Goal: Task Accomplishment & Management: Manage account settings

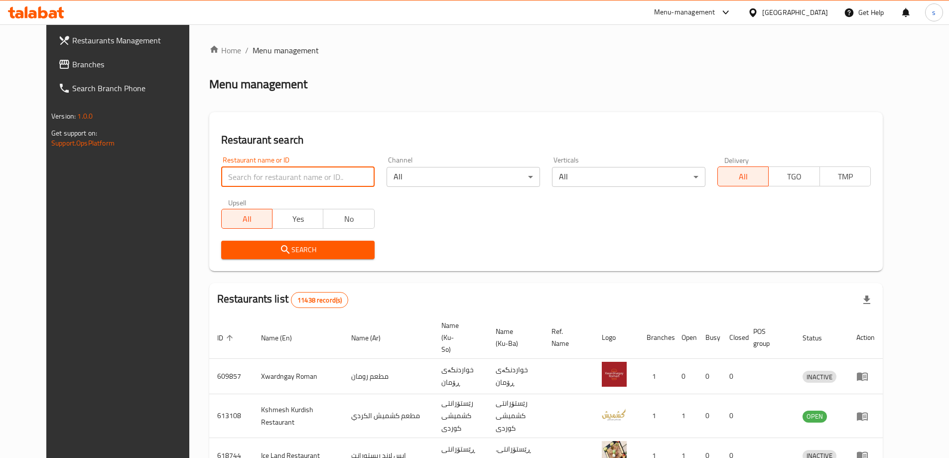
click at [272, 167] on input "search" at bounding box center [297, 177] width 153 height 20
click at [72, 65] on span "Branches" at bounding box center [134, 64] width 124 height 12
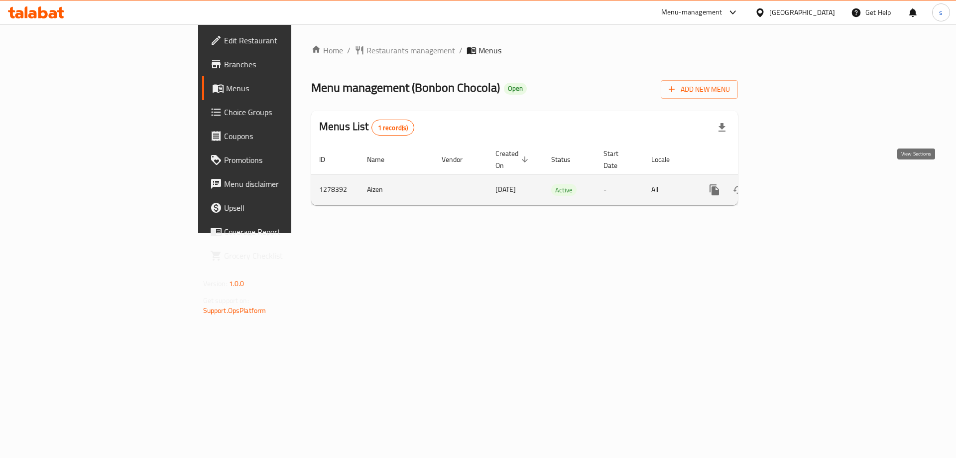
click at [792, 184] on icon "enhanced table" at bounding box center [786, 190] width 12 height 12
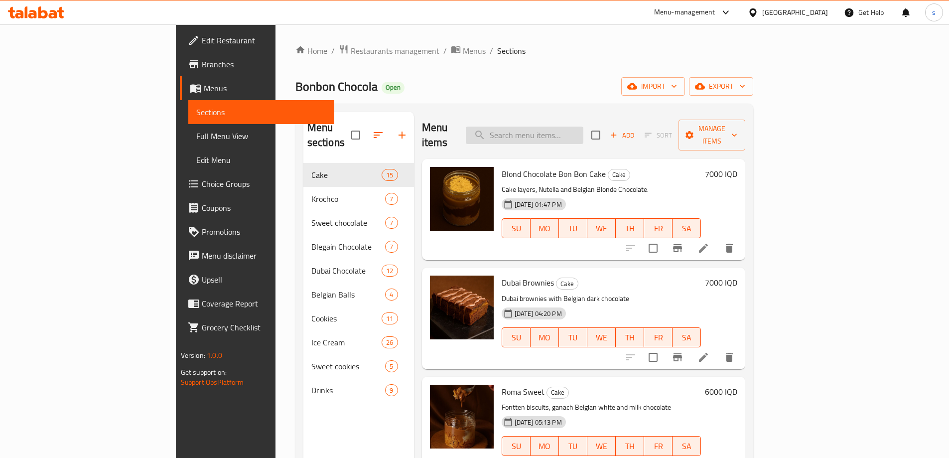
click at [582, 135] on input "search" at bounding box center [525, 134] width 118 height 17
paste input "Nutella Sweet Cookies"
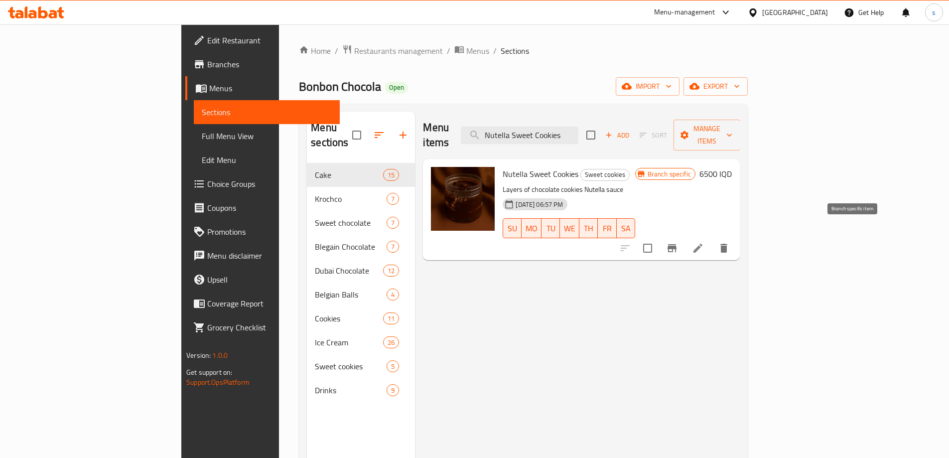
type input "Nutella Sweet Cookies"
click at [704, 242] on icon at bounding box center [698, 248] width 12 height 12
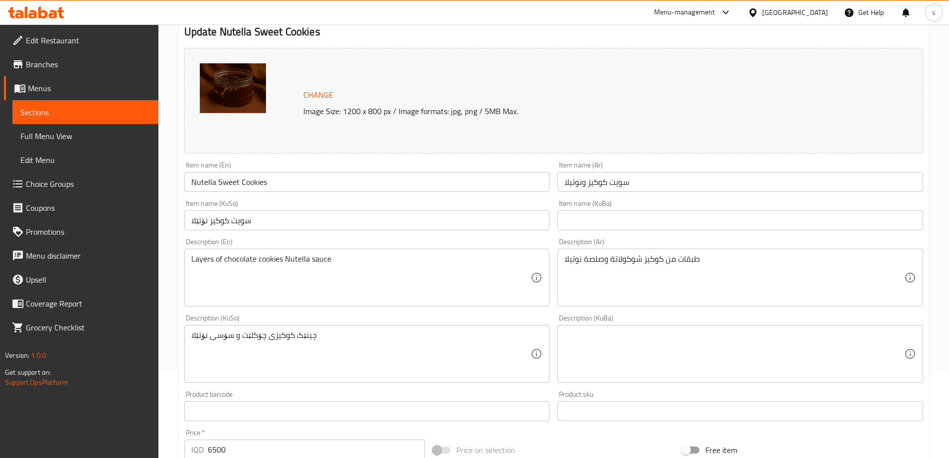
scroll to position [101, 0]
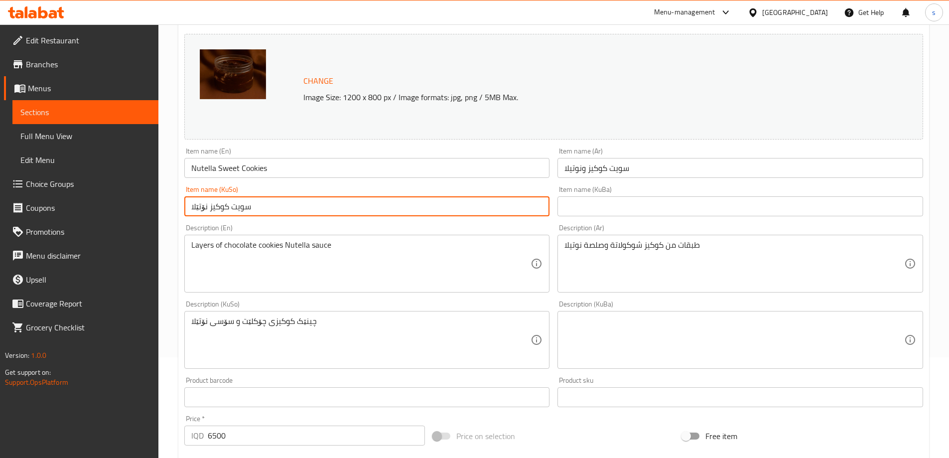
click at [467, 204] on input "سویت کوکیز نۆتێلا" at bounding box center [366, 206] width 365 height 20
click at [502, 210] on input "سویت کوکیز نۆتێلا" at bounding box center [366, 206] width 365 height 20
type input "سویت کوکیز و نۆتێلا"
click at [335, 168] on input "Nutella Sweet Cookies" at bounding box center [366, 168] width 365 height 20
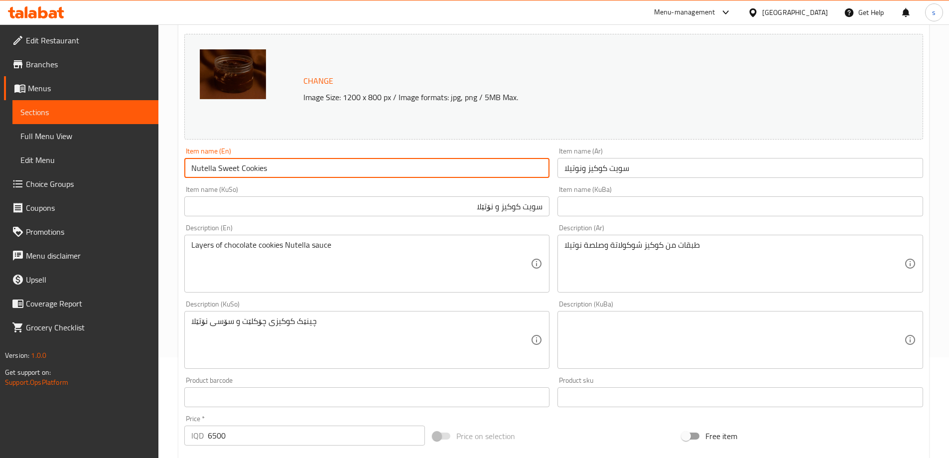
click at [335, 168] on input "Nutella Sweet Cookies" at bounding box center [366, 168] width 365 height 20
click at [303, 165] on input "Nutella Sweet Cookies" at bounding box center [366, 168] width 365 height 20
drag, startPoint x: 218, startPoint y: 169, endPoint x: 277, endPoint y: 163, distance: 59.1
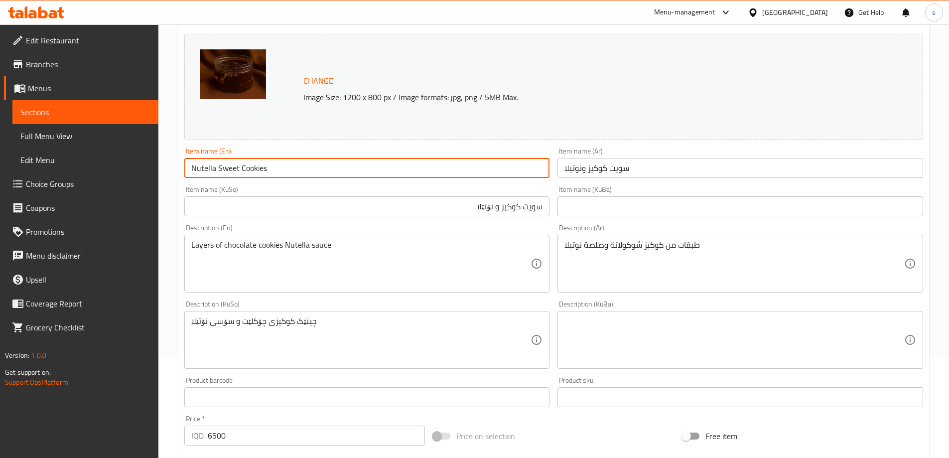
click at [277, 163] on input "Nutella Sweet Cookies" at bounding box center [366, 168] width 365 height 20
click at [192, 171] on input "Nutella" at bounding box center [366, 168] width 365 height 20
paste input "Sweet Cookies"
drag, startPoint x: 291, startPoint y: 165, endPoint x: 112, endPoint y: 172, distance: 179.9
click at [112, 172] on div "Edit Restaurant Branches Menus Sections Full Menu View Edit Menu Choice Groups …" at bounding box center [474, 328] width 949 height 808
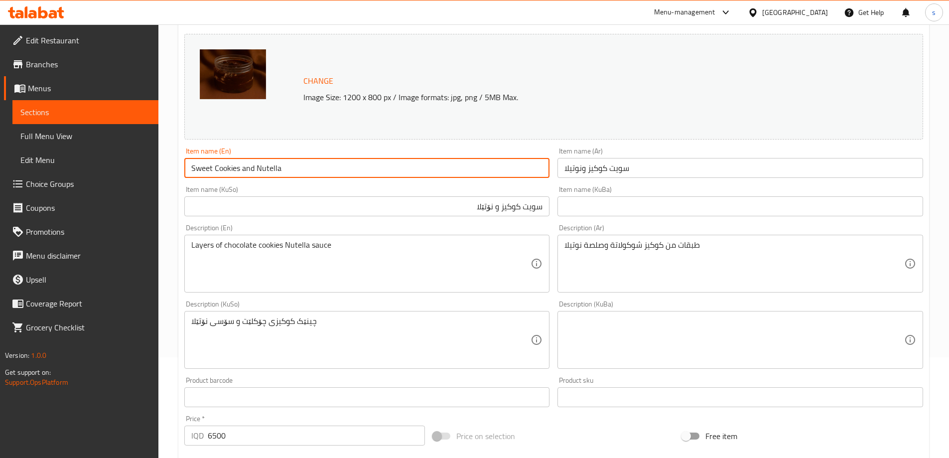
paste input "A"
click at [198, 169] on input "Sweet Cookies And Nutella" at bounding box center [366, 168] width 365 height 20
type input "Sweet Cookies And Nutella"
click at [223, 164] on input "Sweet Cookies And Nutella" at bounding box center [366, 168] width 365 height 20
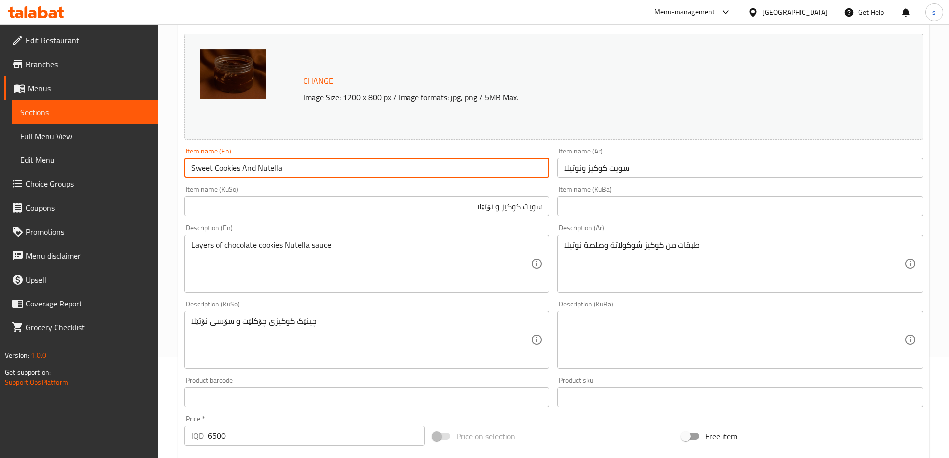
click at [223, 164] on input "Sweet Cookies And Nutella" at bounding box center [366, 168] width 365 height 20
click at [506, 215] on input "سویت کوکیز و نۆتێلا" at bounding box center [366, 206] width 365 height 20
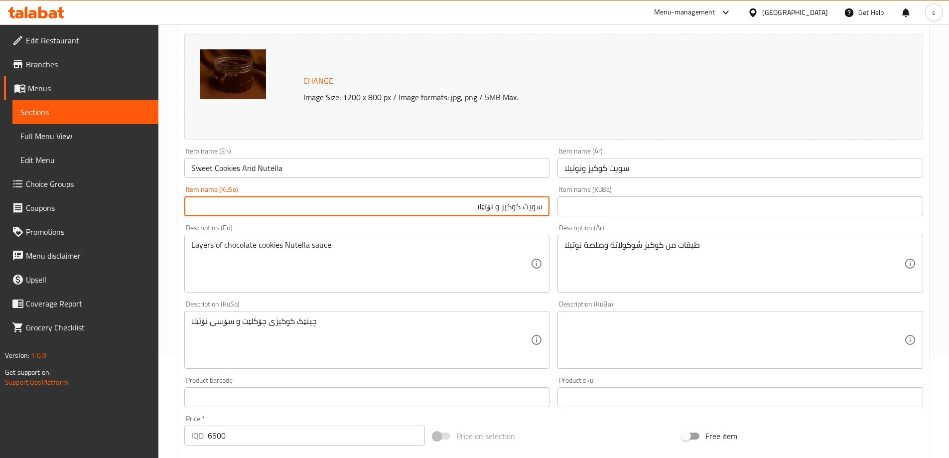
click at [506, 215] on input "سویت کوکیز و نۆتێلا" at bounding box center [366, 206] width 365 height 20
paste input "text"
type input "سویت کوکیز و نۆتێلا"
click at [277, 168] on input "Sweet Cookies And Nutella" at bounding box center [366, 168] width 365 height 20
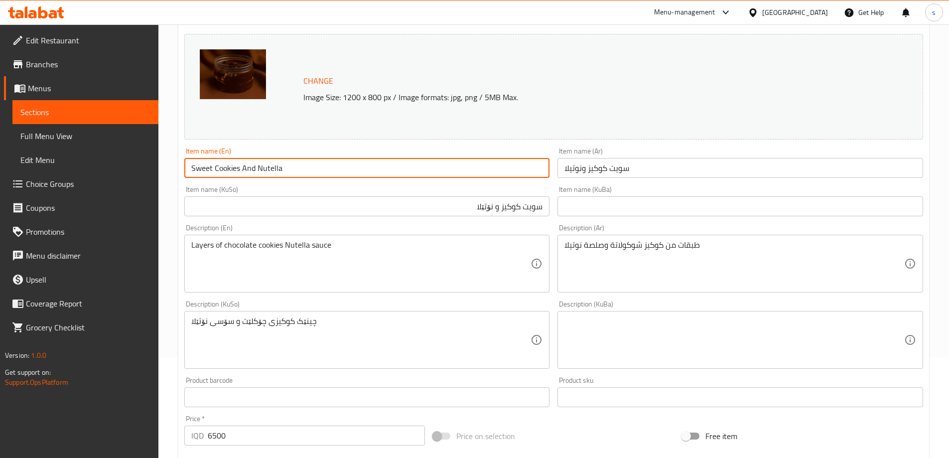
click at [277, 168] on input "Sweet Cookies And Nutella" at bounding box center [366, 168] width 365 height 20
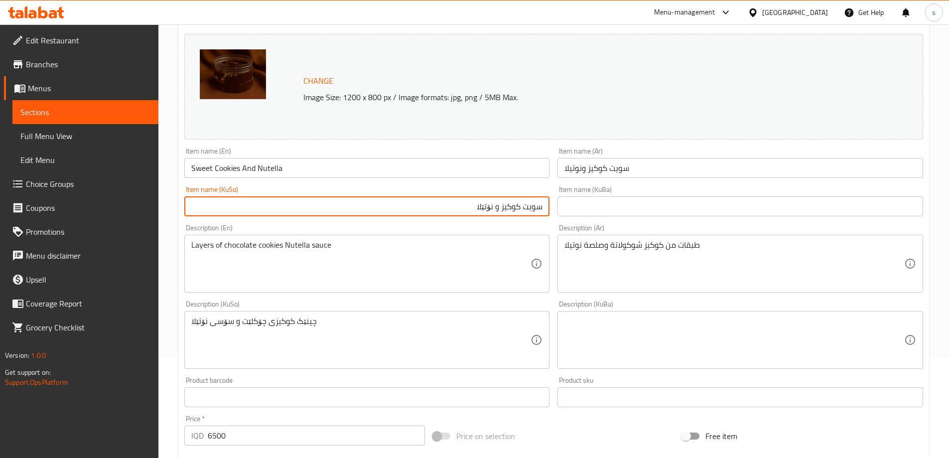
drag, startPoint x: 473, startPoint y: 203, endPoint x: 492, endPoint y: 210, distance: 21.3
click at [492, 210] on input "سویت کوکیز و نۆتێلا" at bounding box center [366, 206] width 365 height 20
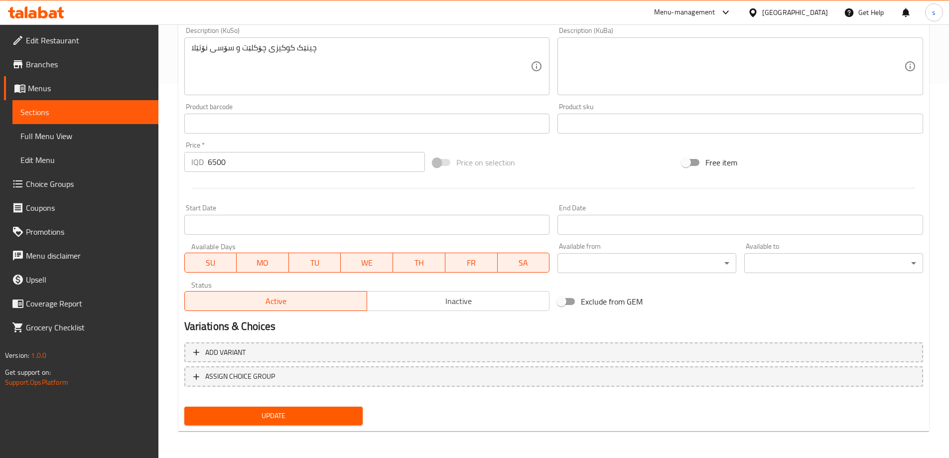
scroll to position [375, 0]
click at [331, 422] on button "Update" at bounding box center [273, 414] width 179 height 18
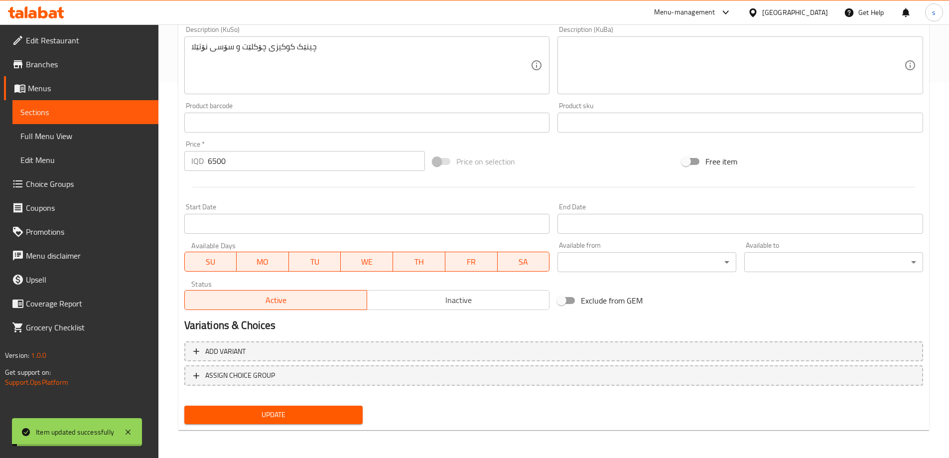
click at [72, 137] on span "Full Menu View" at bounding box center [85, 136] width 130 height 12
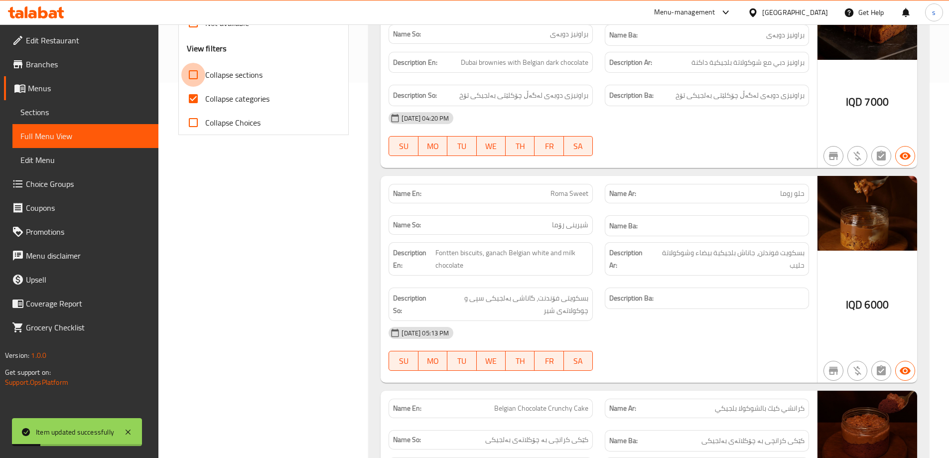
click at [196, 68] on input "Collapse sections" at bounding box center [193, 75] width 24 height 24
checkbox input "true"
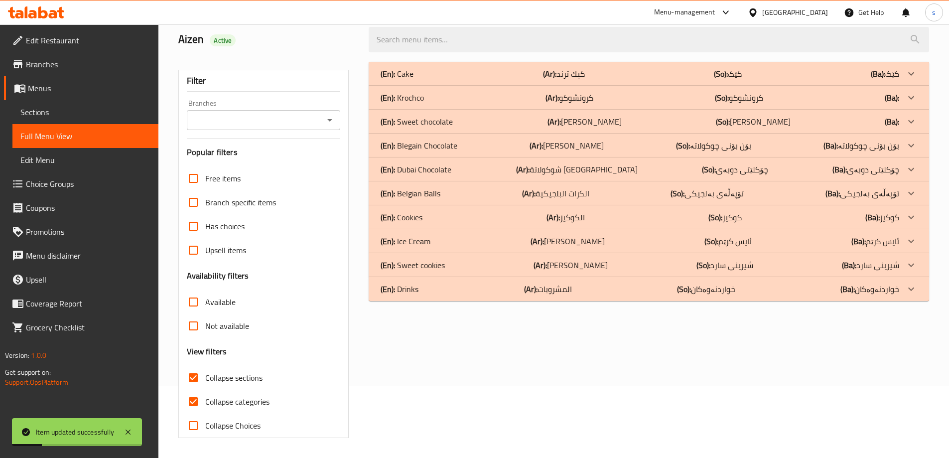
click at [191, 389] on input "Collapse categories" at bounding box center [193, 401] width 24 height 24
checkbox input "false"
click at [322, 122] on div "Branches" at bounding box center [264, 120] width 154 height 20
click at [336, 120] on button "Open" at bounding box center [330, 120] width 14 height 14
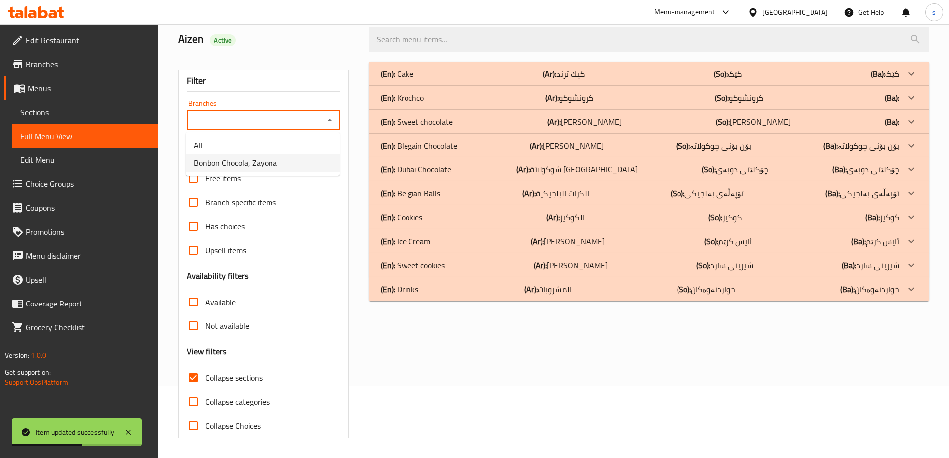
click at [327, 165] on li "Bonbon Chocola, Zayona" at bounding box center [263, 163] width 154 height 18
type input "Bonbon Chocola, Zayona"
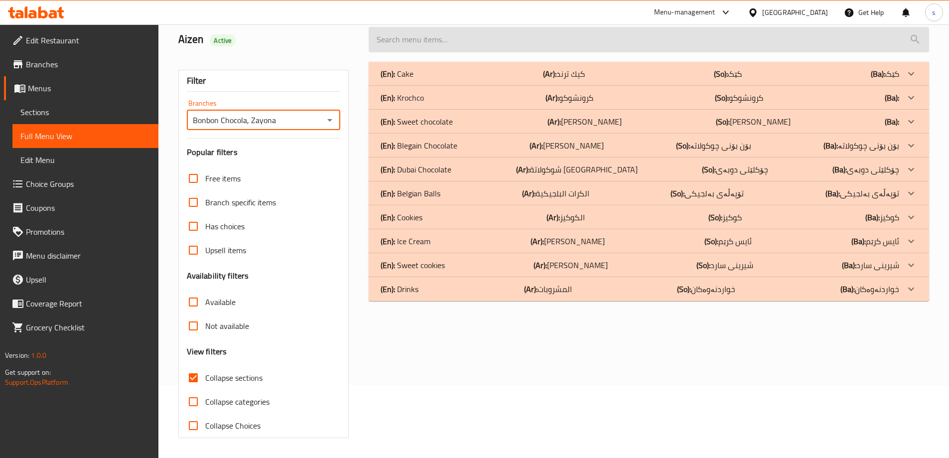
click at [401, 46] on input "search" at bounding box center [648, 39] width 560 height 25
paste input "Sweet Cookies And Nutella"
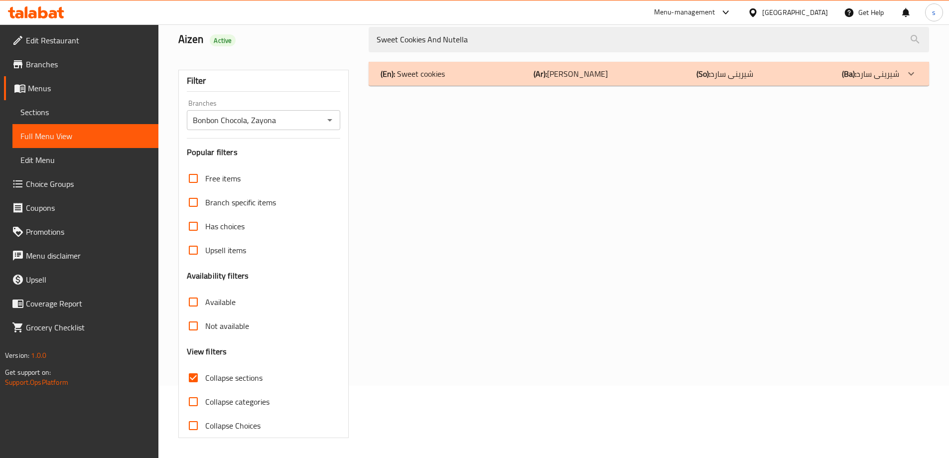
type input "Sweet Cookies And Nutella"
click at [502, 80] on div "(En): Sweet cookies (Ar): سويت كوكيز (So): شیرینی سارد (Ba): شیرینی سارد" at bounding box center [648, 74] width 560 height 24
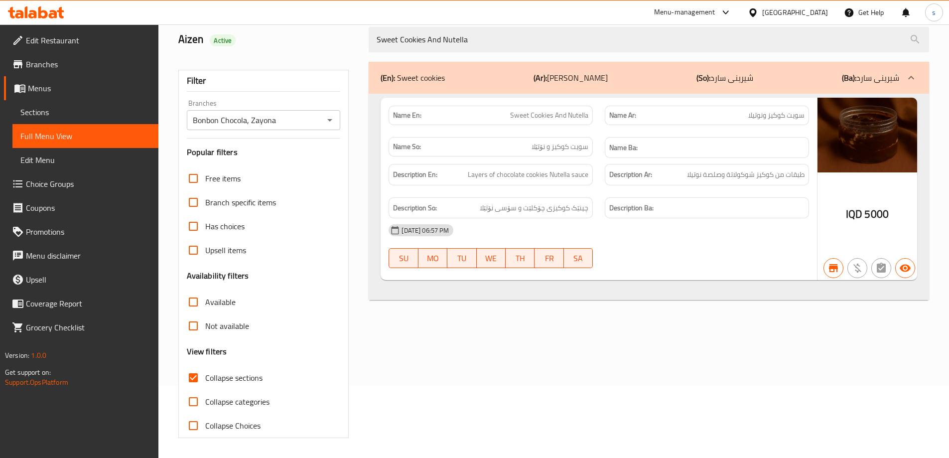
click at [86, 118] on span "Sections" at bounding box center [85, 112] width 130 height 12
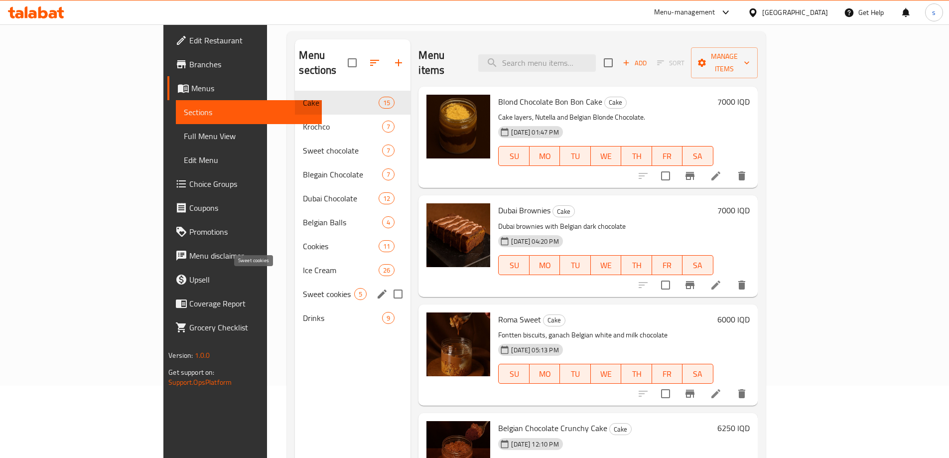
click at [303, 288] on span "Sweet cookies" at bounding box center [328, 294] width 51 height 12
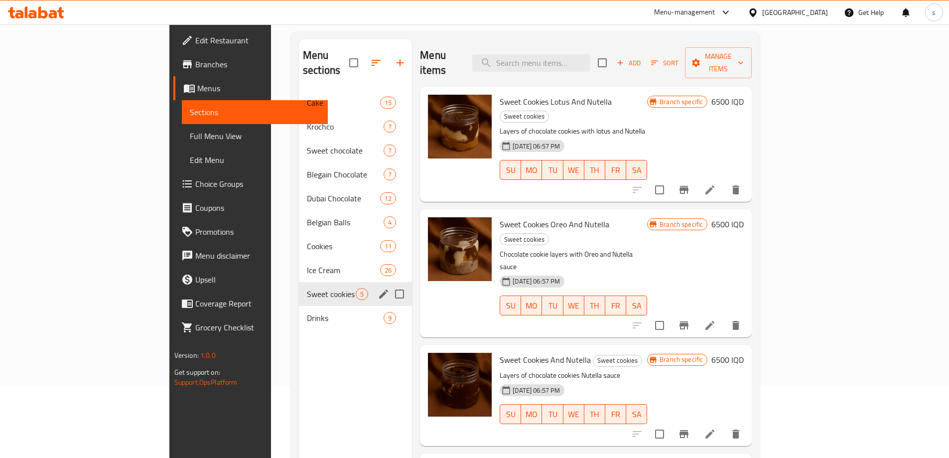
click at [389, 283] on input "Menu sections" at bounding box center [399, 293] width 21 height 21
checkbox input "true"
click at [379, 289] on icon "edit" at bounding box center [383, 293] width 9 height 9
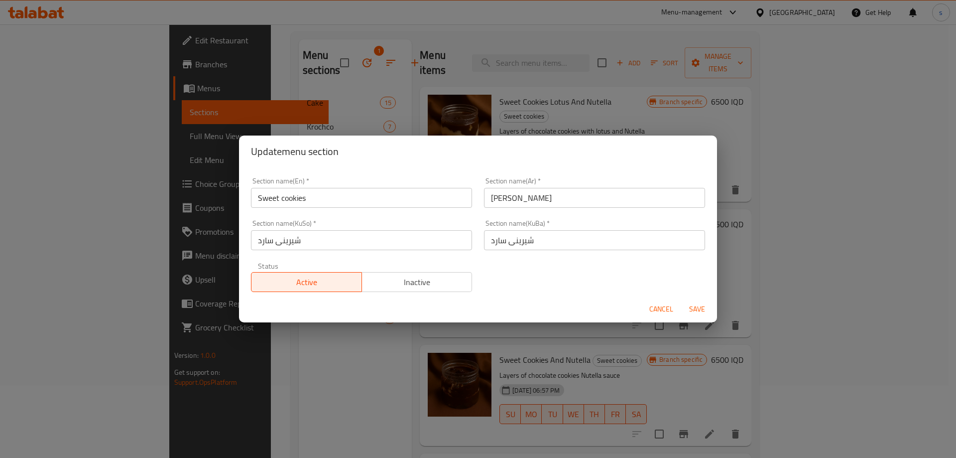
click at [384, 246] on input "شیرینی سارد" at bounding box center [361, 240] width 221 height 20
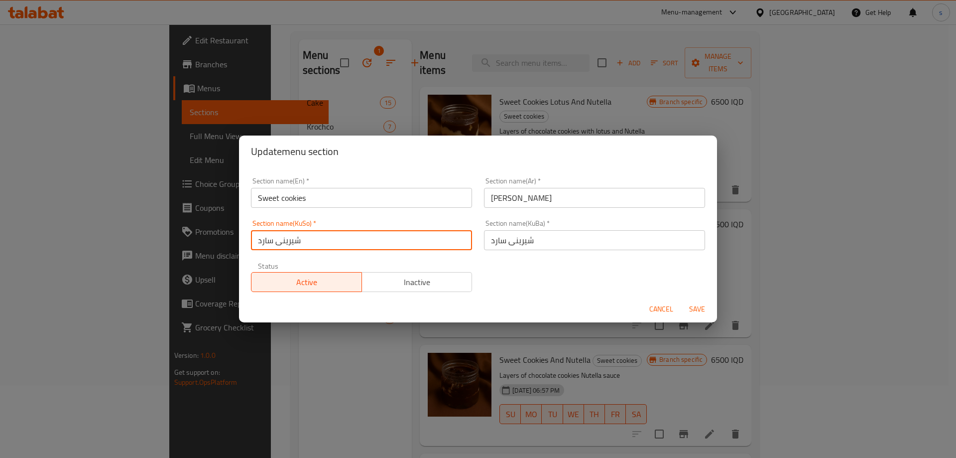
click at [384, 246] on input "شیرینی سارد" at bounding box center [361, 240] width 221 height 20
paste input "کوکیز"
drag, startPoint x: 413, startPoint y: 241, endPoint x: 475, endPoint y: 236, distance: 61.9
click at [475, 236] on div "Section name(En)   * Sweet cookies Section name(En) * Section name(Ar)   * سويت…" at bounding box center [478, 234] width 466 height 126
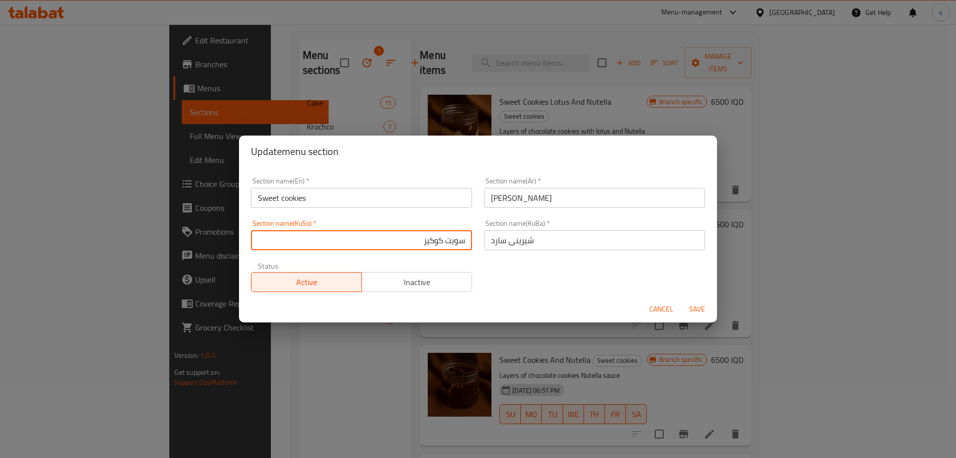
type input "سویت کوکیز"
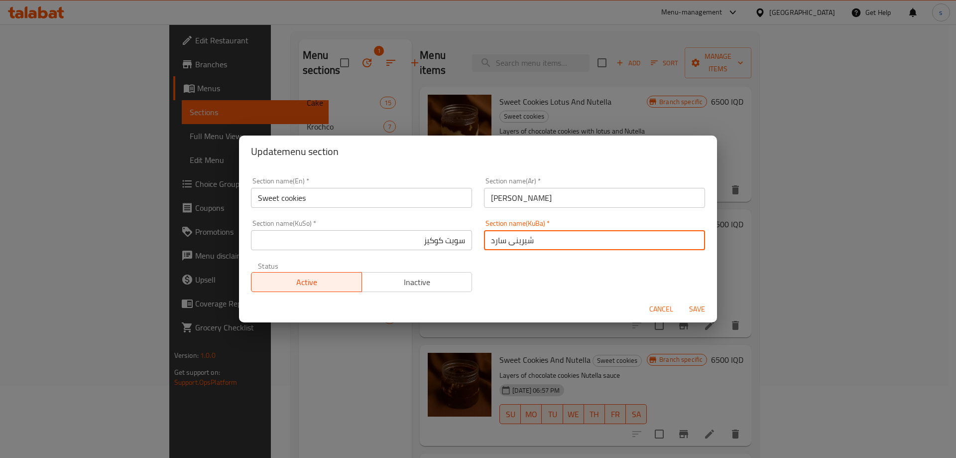
click at [540, 240] on input "شیرینی سارد" at bounding box center [594, 240] width 221 height 20
paste input "ویت کوکیز"
type input "سویت کوکیز"
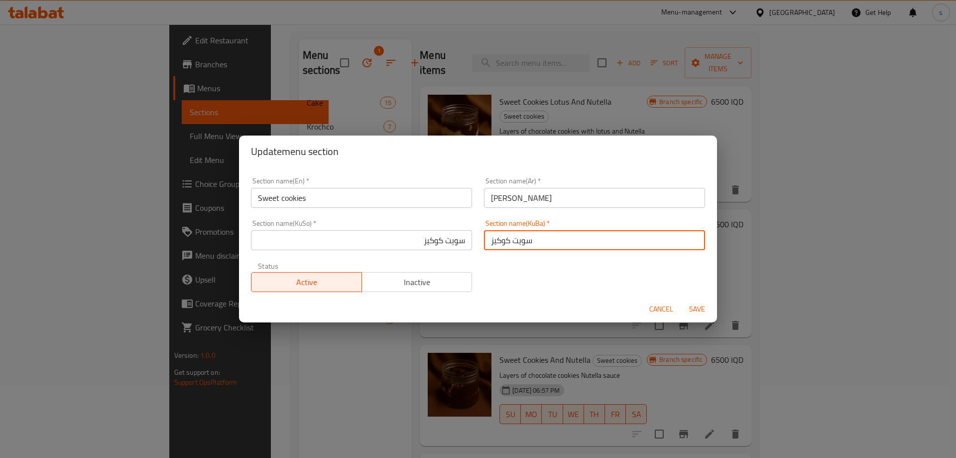
click at [633, 200] on input "[PERSON_NAME]" at bounding box center [594, 198] width 221 height 20
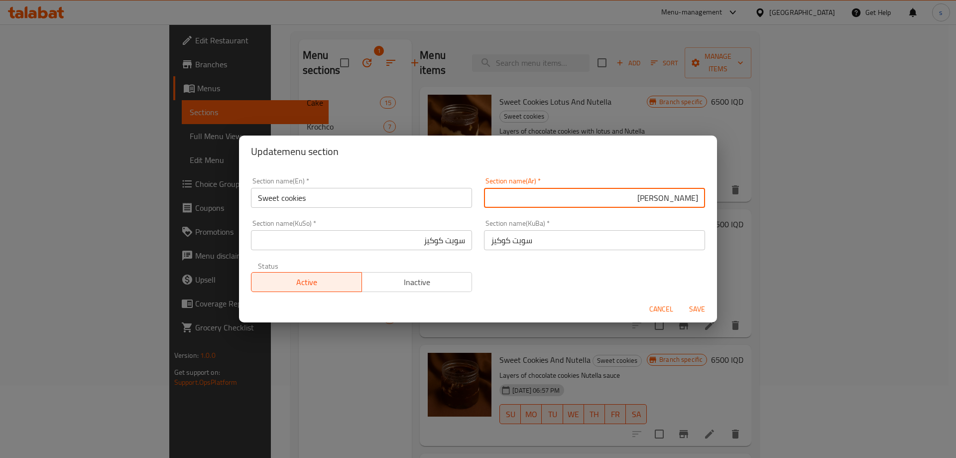
click at [693, 194] on input "[PERSON_NAME]" at bounding box center [594, 198] width 221 height 20
click at [662, 200] on input "السويت كوكيز" at bounding box center [594, 198] width 221 height 20
type input "السويت الكوكيز"
click at [693, 303] on span "Save" at bounding box center [697, 309] width 24 height 12
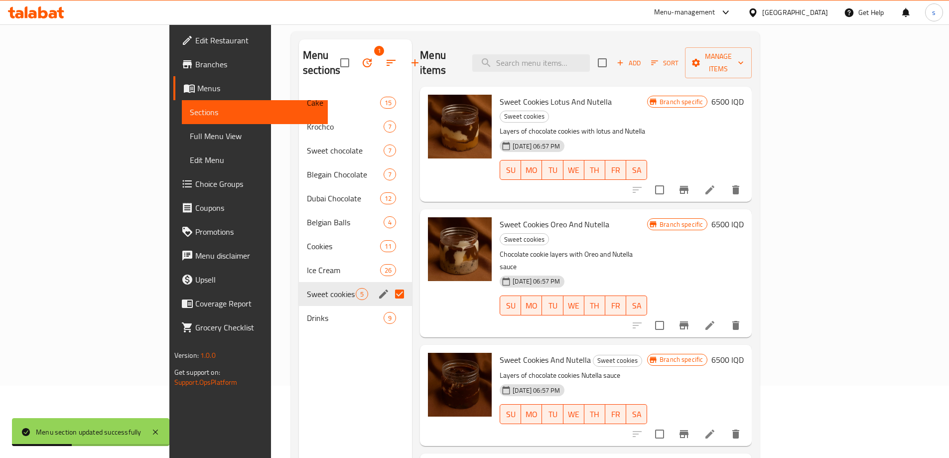
click at [190, 141] on span "Full Menu View" at bounding box center [255, 136] width 130 height 12
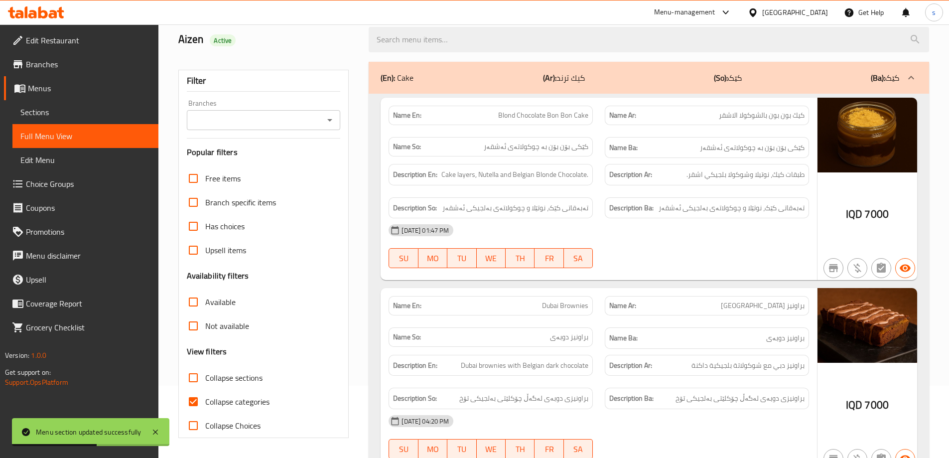
click at [334, 119] on icon "Open" at bounding box center [330, 120] width 12 height 12
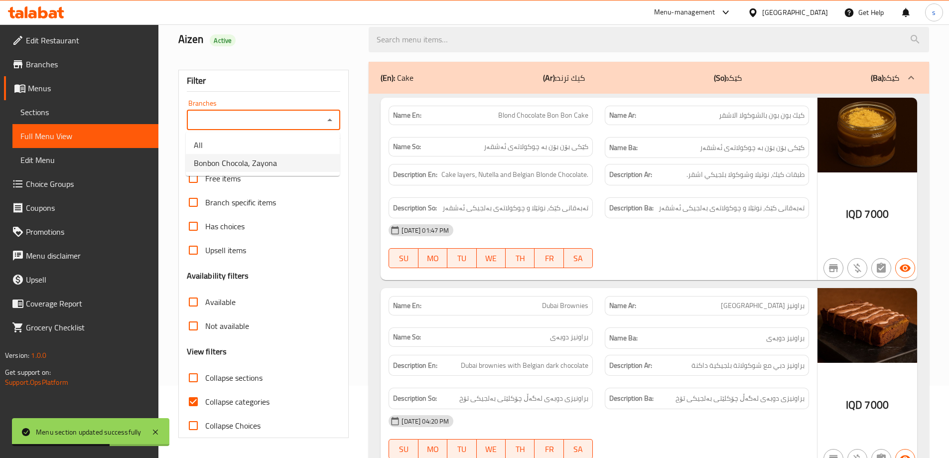
click at [308, 169] on li "Bonbon Chocola, Zayona" at bounding box center [263, 163] width 154 height 18
type input "Bonbon Chocola, Zayona"
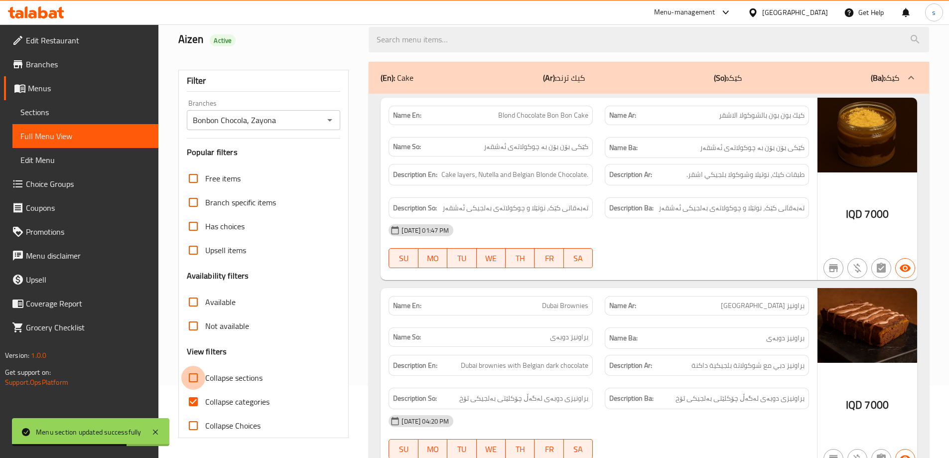
click at [192, 377] on input "Collapse sections" at bounding box center [193, 377] width 24 height 24
checkbox input "true"
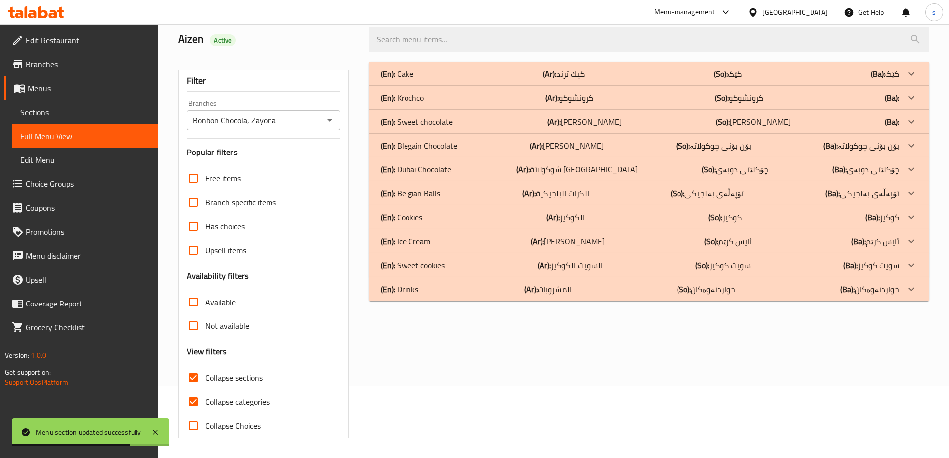
click at [202, 403] on input "Collapse categories" at bounding box center [193, 401] width 24 height 24
checkbox input "false"
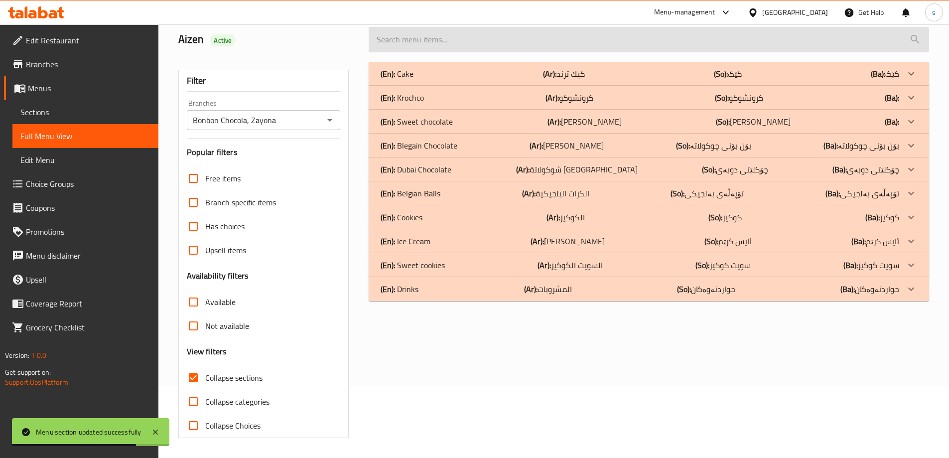
click at [467, 29] on input "search" at bounding box center [648, 39] width 560 height 25
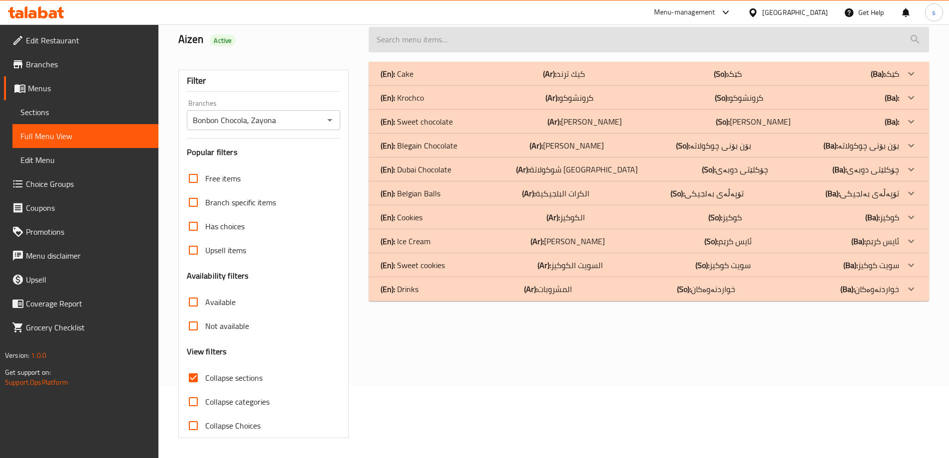
paste input "Sweet Cookies And Nutella"
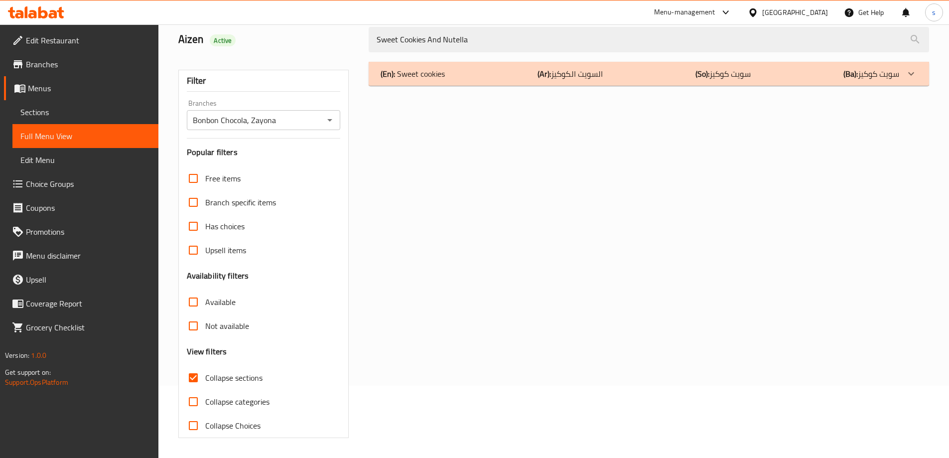
type input "Sweet Cookies And Nutella"
click at [493, 72] on div "(En): Sweet cookies (Ar): السويت الكوكيز (So): سویت کوکیز (Ba): سویت کوکیز" at bounding box center [639, 74] width 518 height 12
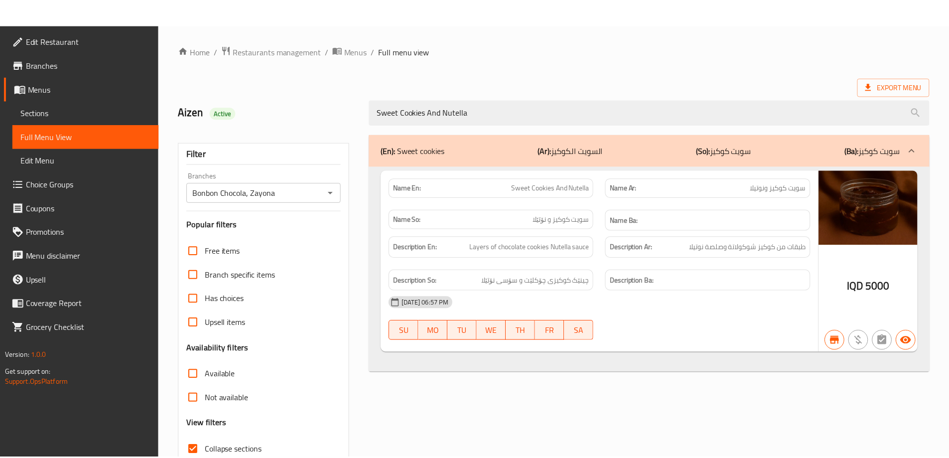
scroll to position [72, 0]
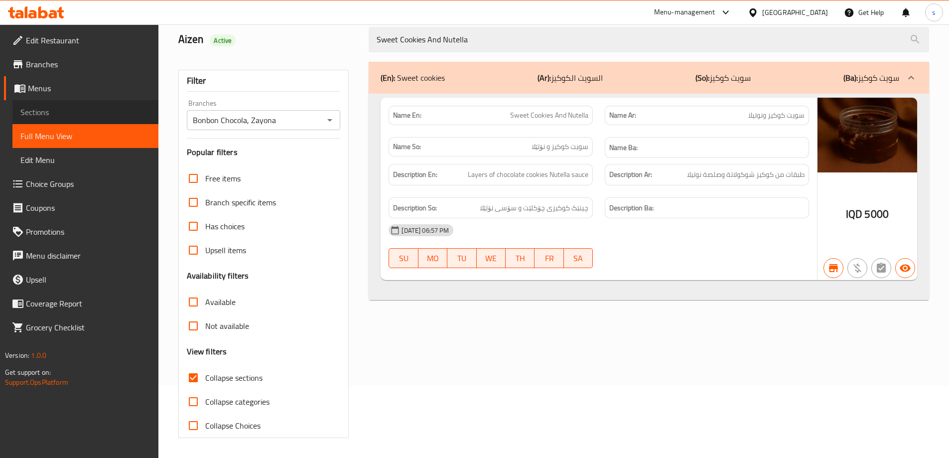
click at [102, 109] on span "Sections" at bounding box center [85, 112] width 130 height 12
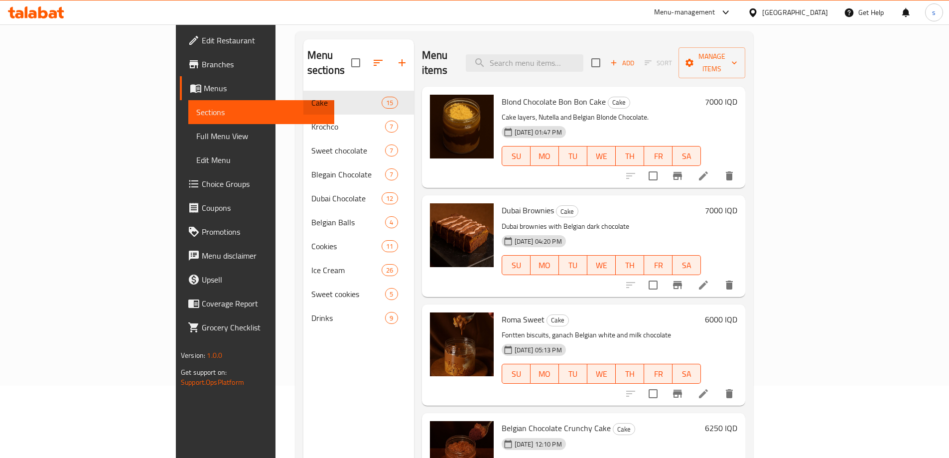
click at [573, 65] on div "Menu items Add Sort Manage items" at bounding box center [584, 62] width 324 height 47
click at [578, 54] on input "search" at bounding box center [525, 62] width 118 height 17
paste input "Sweet Cookies Nutella And Pistachio"
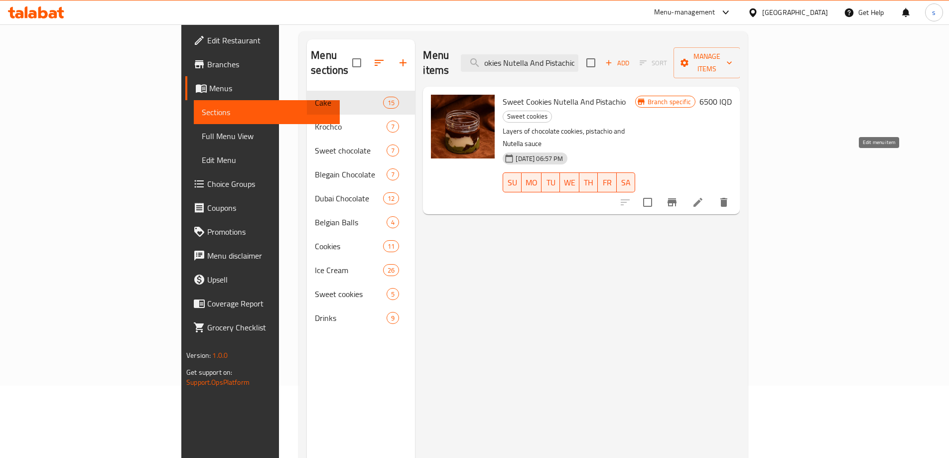
type input "Sweet Cookies Nutella And Pistachio"
click at [704, 196] on icon at bounding box center [698, 202] width 12 height 12
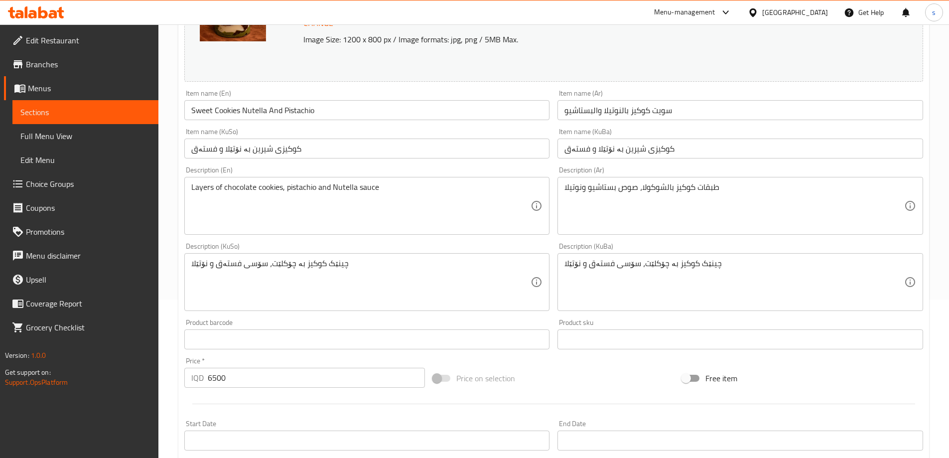
scroll to position [165, 0]
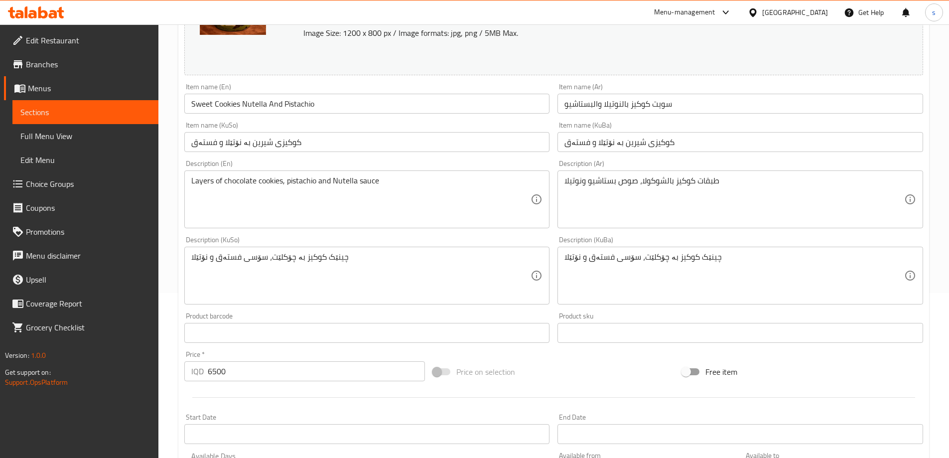
click at [461, 139] on input "کوکیزی شیرین بە نۆتێلا و فستەق" at bounding box center [366, 142] width 365 height 20
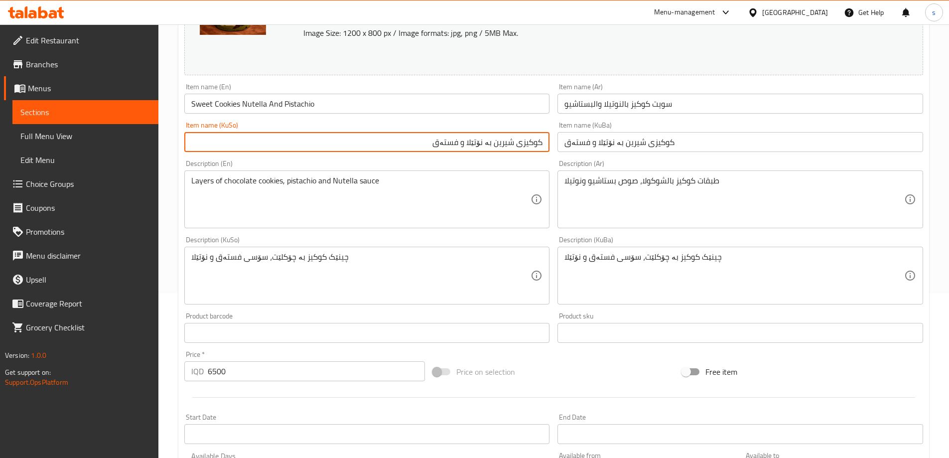
click at [688, 105] on input "سويت كوكيز بالنوتيلا والبستاشيو" at bounding box center [739, 104] width 365 height 20
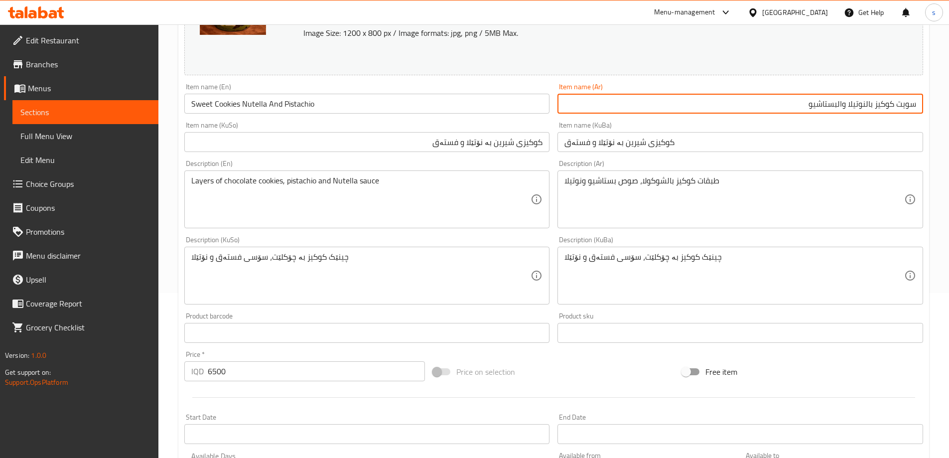
click at [837, 108] on input "سويت كوكيز بالنوتيلا والبستاشيو" at bounding box center [739, 104] width 365 height 20
type input "سويت كوكيز بالنوتيلا وبستاشيو"
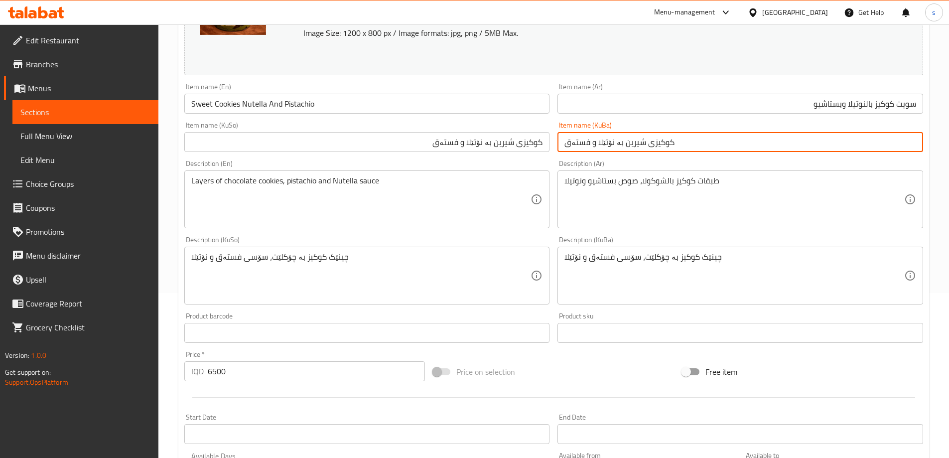
click at [583, 143] on input "کوکیزی شیرین بە نۆتێلا و فستەق" at bounding box center [739, 142] width 365 height 20
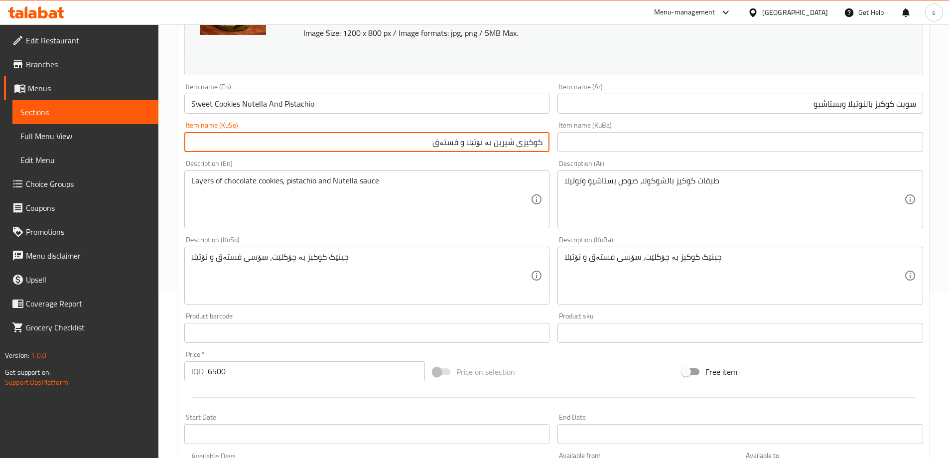
click at [505, 147] on input "کوکیزی شیرین بە نۆتێلا و فستەق" at bounding box center [366, 142] width 365 height 20
click at [505, 141] on input "کوکیزی شیرین بە نۆتێلا و فستەق" at bounding box center [366, 142] width 365 height 20
click at [543, 143] on input "کوکیزیبە نۆتێلا و فستەق" at bounding box center [366, 142] width 365 height 20
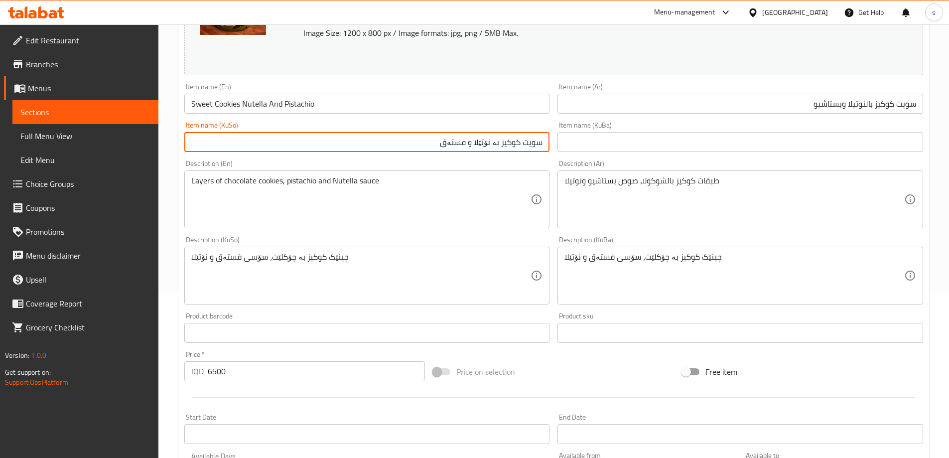
click at [488, 140] on input "سویت کوکیز بە نۆتێلا و فستەق" at bounding box center [366, 142] width 365 height 20
paste input "text"
click at [515, 138] on input "سویت کوکیز بە نۆتێلا و فستەق" at bounding box center [366, 142] width 365 height 20
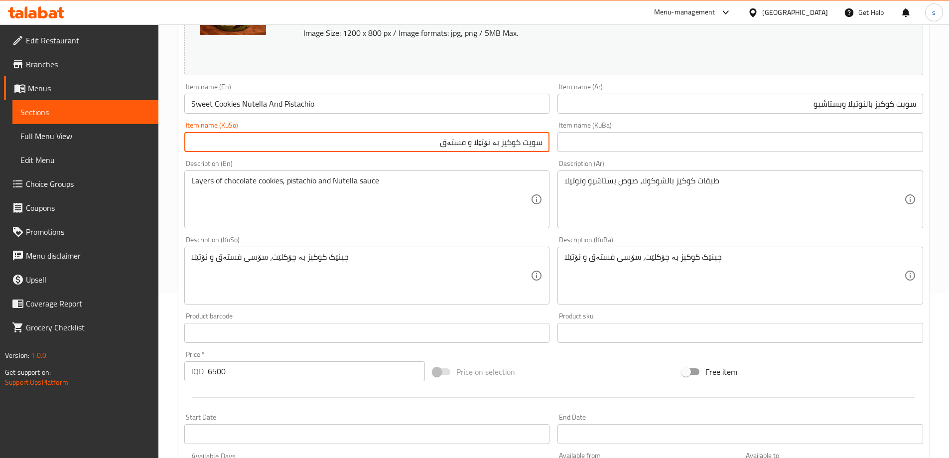
paste input "text"
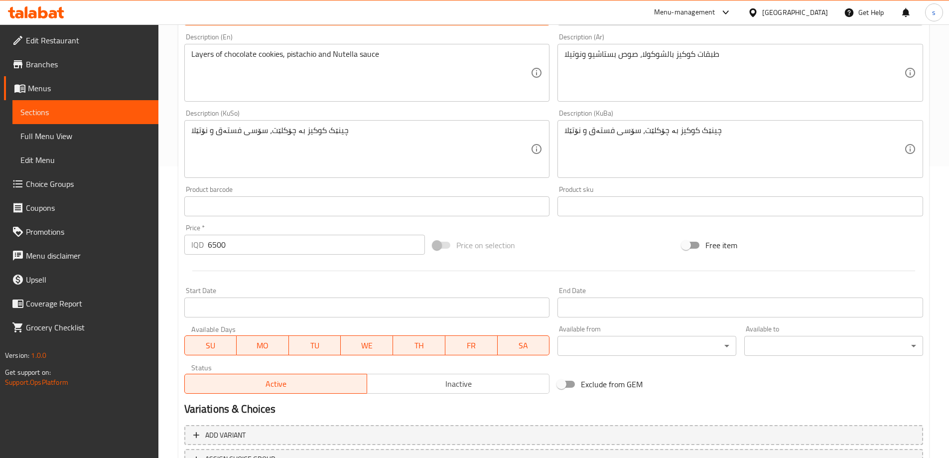
scroll to position [375, 0]
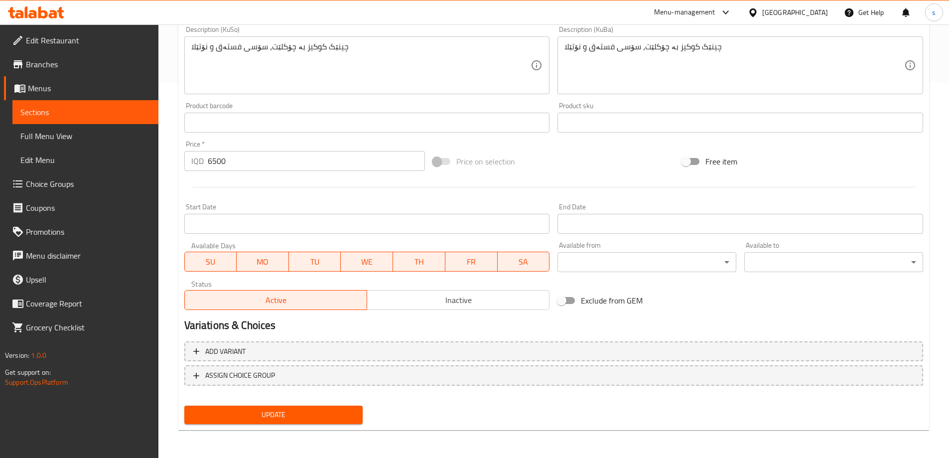
type input "سویت کوکیز بە نۆتێلا و فستەق"
click at [280, 420] on span "Update" at bounding box center [273, 414] width 163 height 12
click at [77, 136] on span "Full Menu View" at bounding box center [85, 136] width 130 height 12
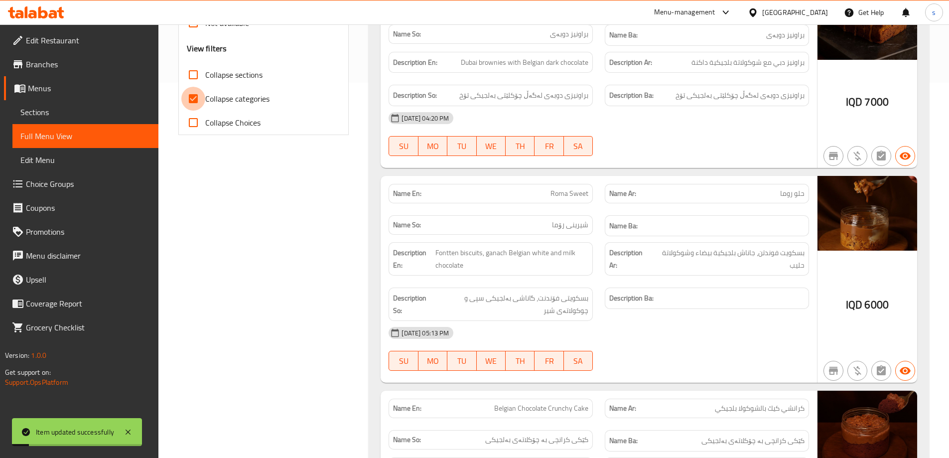
click at [189, 101] on input "Collapse categories" at bounding box center [193, 99] width 24 height 24
checkbox input "false"
click at [192, 68] on input "Collapse sections" at bounding box center [193, 75] width 24 height 24
checkbox input "true"
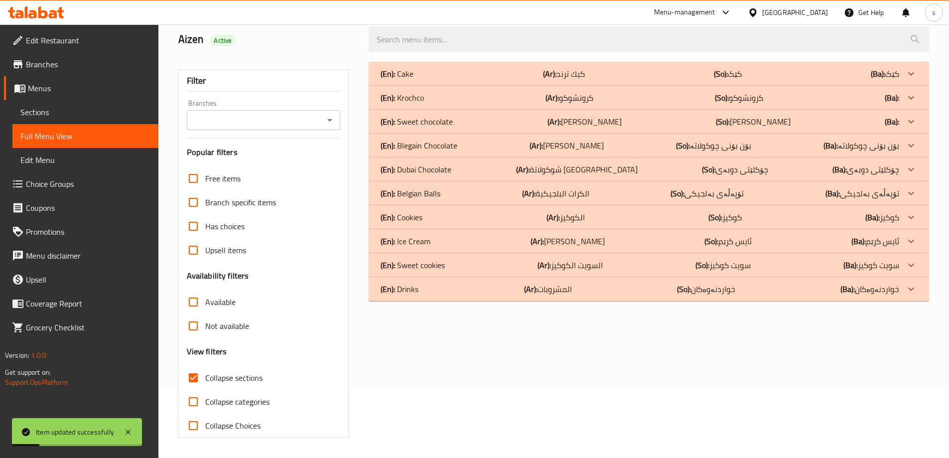
scroll to position [72, 0]
click at [323, 114] on div at bounding box center [329, 120] width 13 height 14
click at [325, 121] on icon "Open" at bounding box center [330, 120] width 12 height 12
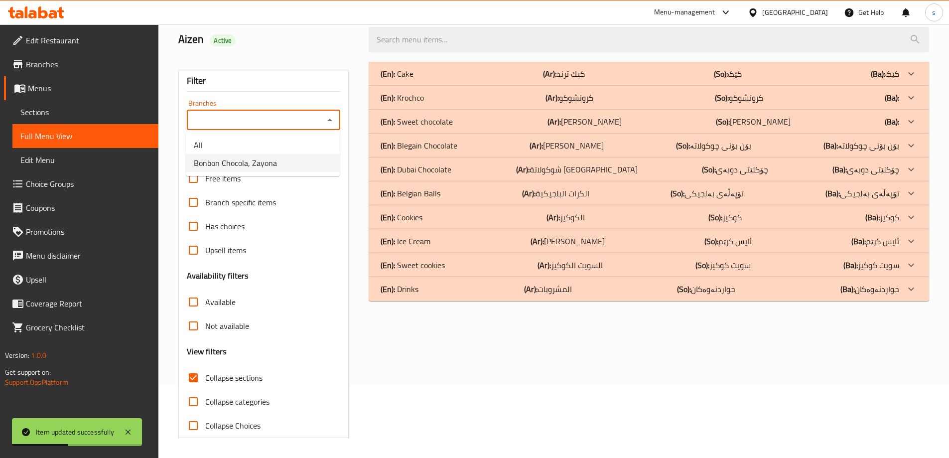
click at [298, 170] on li "Bonbon Chocola, Zayona" at bounding box center [263, 163] width 154 height 18
type input "Bonbon Chocola, Zayona"
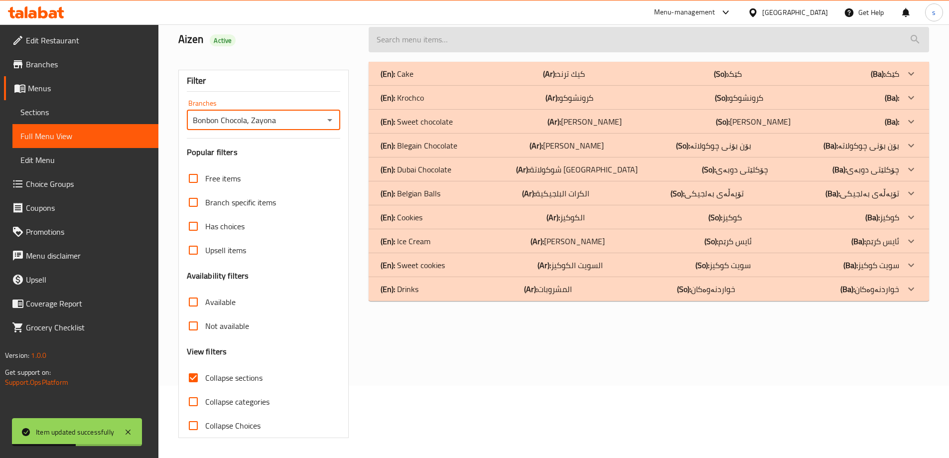
click at [394, 46] on input "search" at bounding box center [648, 39] width 560 height 25
paste input "Sweet Cookies Nutella And Pistachio"
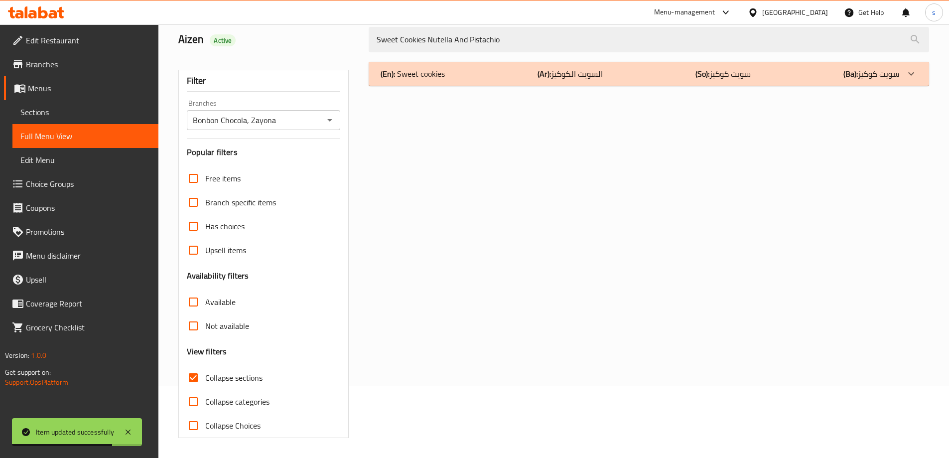
type input "Sweet Cookies Nutella And Pistachio"
click at [492, 79] on div "(En): Sweet cookies (Ar): السويت الكوكيز (So): سویت کوکیز (Ba): سویت کوکیز" at bounding box center [639, 74] width 518 height 12
